Goal: Find specific page/section: Find specific page/section

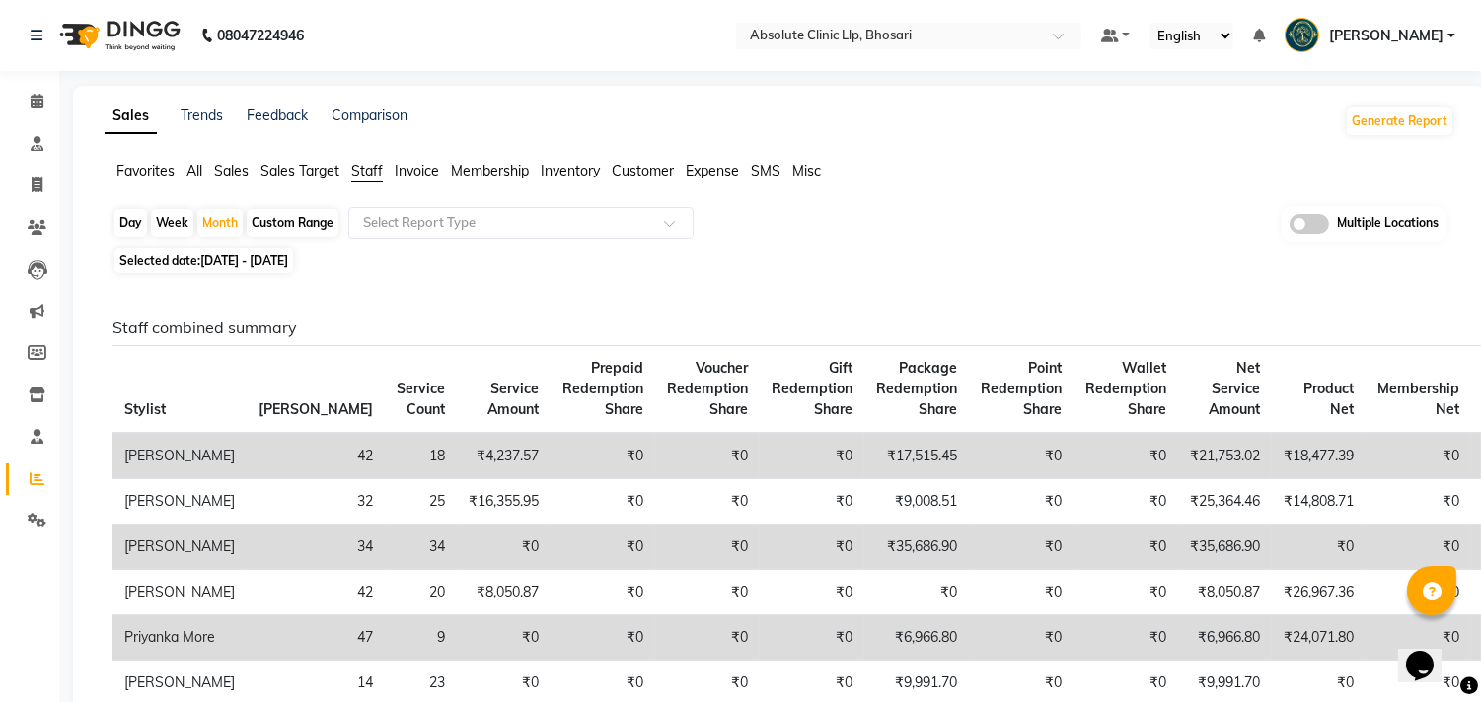
click at [130, 30] on img at bounding box center [117, 35] width 135 height 55
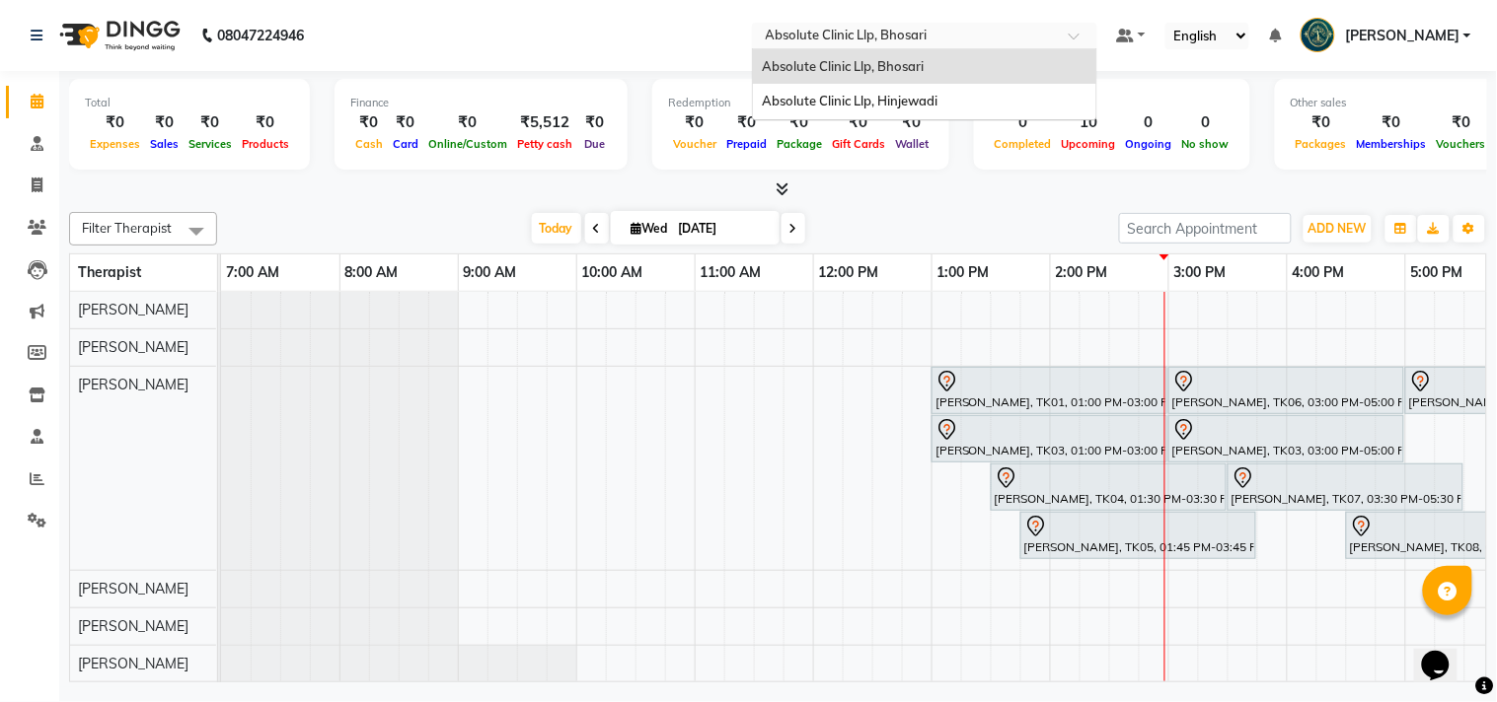
click at [898, 31] on input "text" at bounding box center [905, 38] width 286 height 20
click at [902, 94] on span "Absolute Clinic Llp, Hinjewadi" at bounding box center [851, 101] width 176 height 16
